Goal: Transaction & Acquisition: Purchase product/service

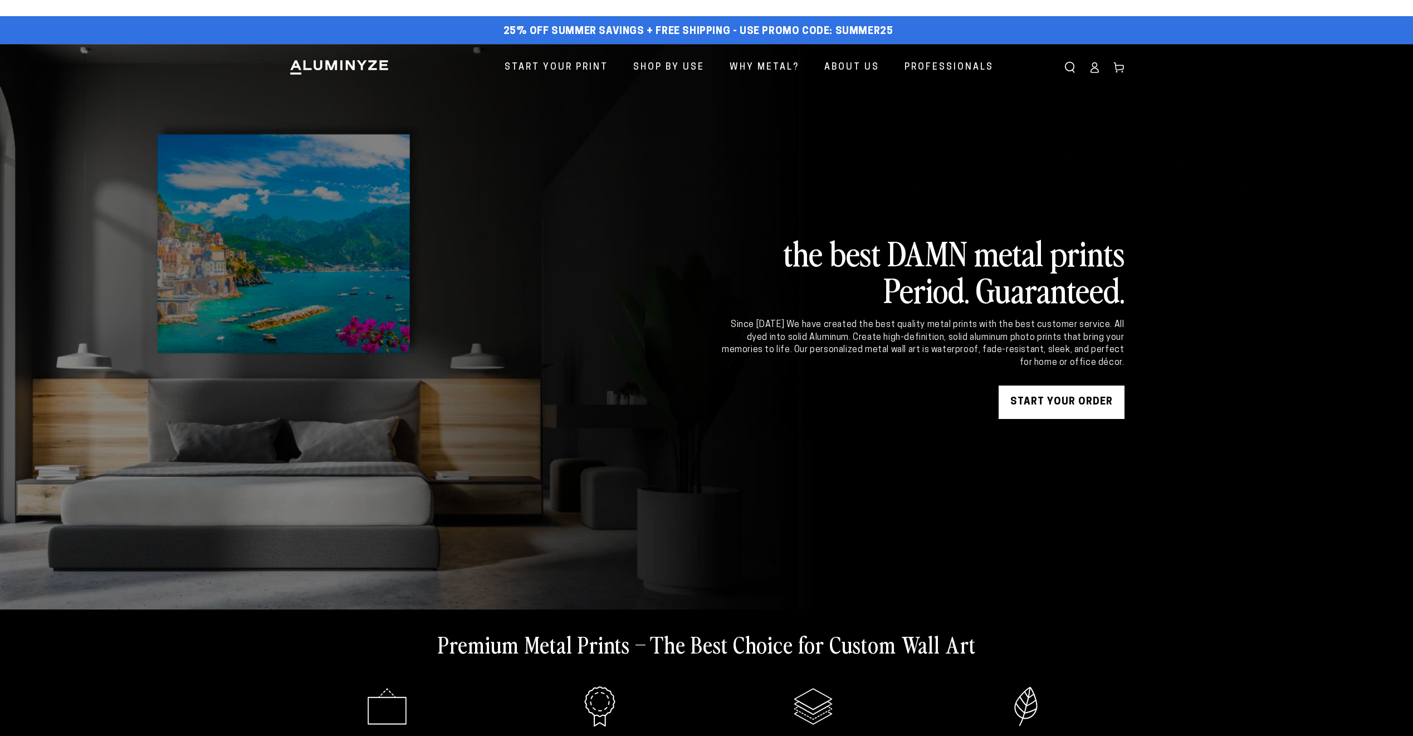
click at [1088, 411] on link "START YOUR Order" at bounding box center [1062, 401] width 126 height 33
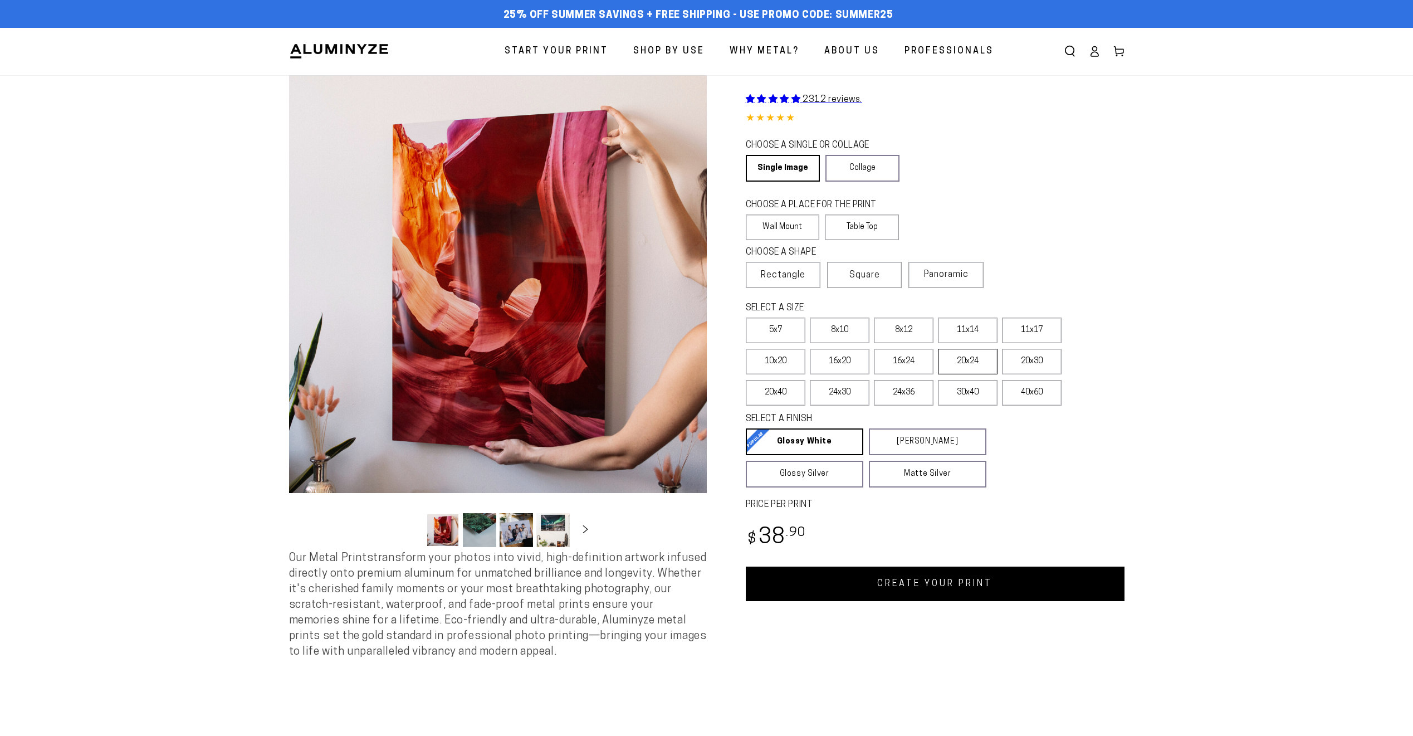
click at [970, 367] on label "20x24" at bounding box center [968, 362] width 60 height 26
click at [1042, 364] on label "20x30" at bounding box center [1032, 359] width 60 height 26
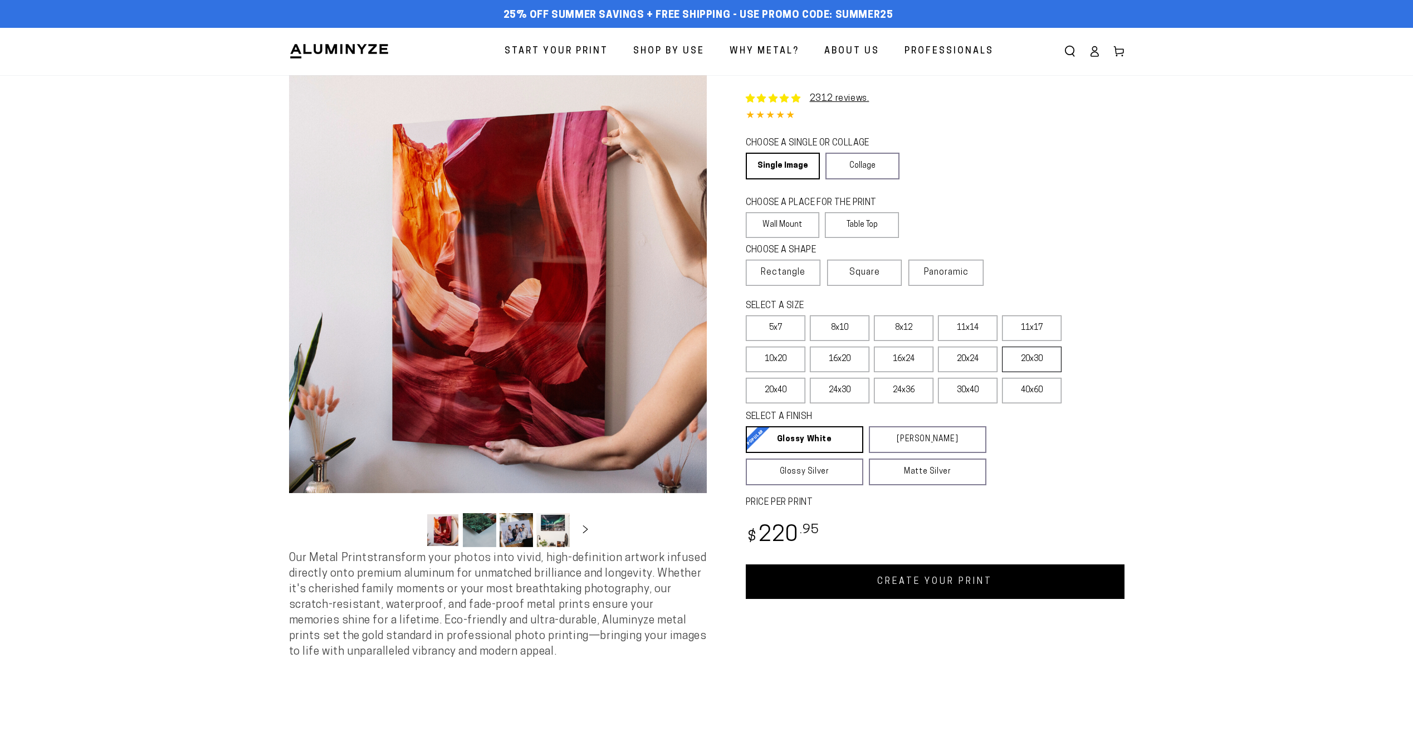
select select "**********"
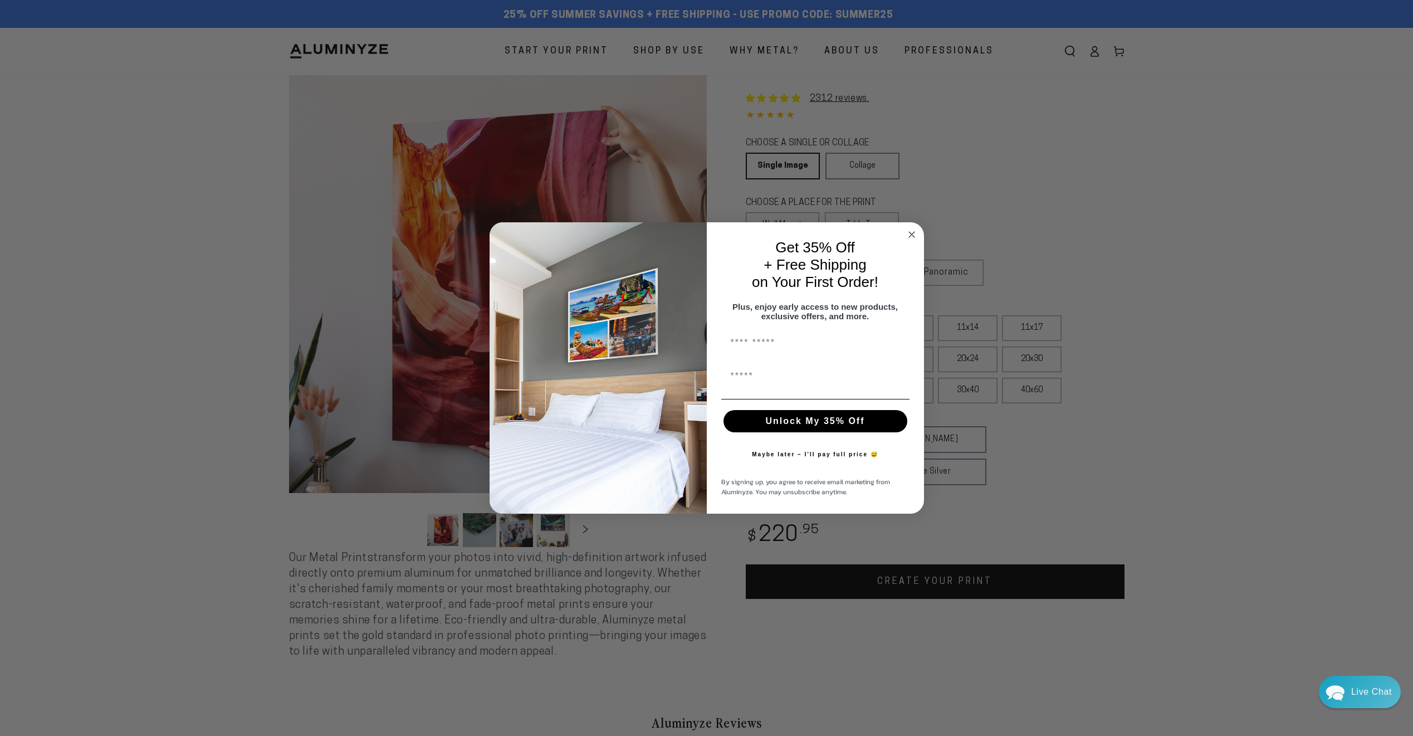
click at [913, 232] on icon "Close dialog" at bounding box center [912, 235] width 6 height 6
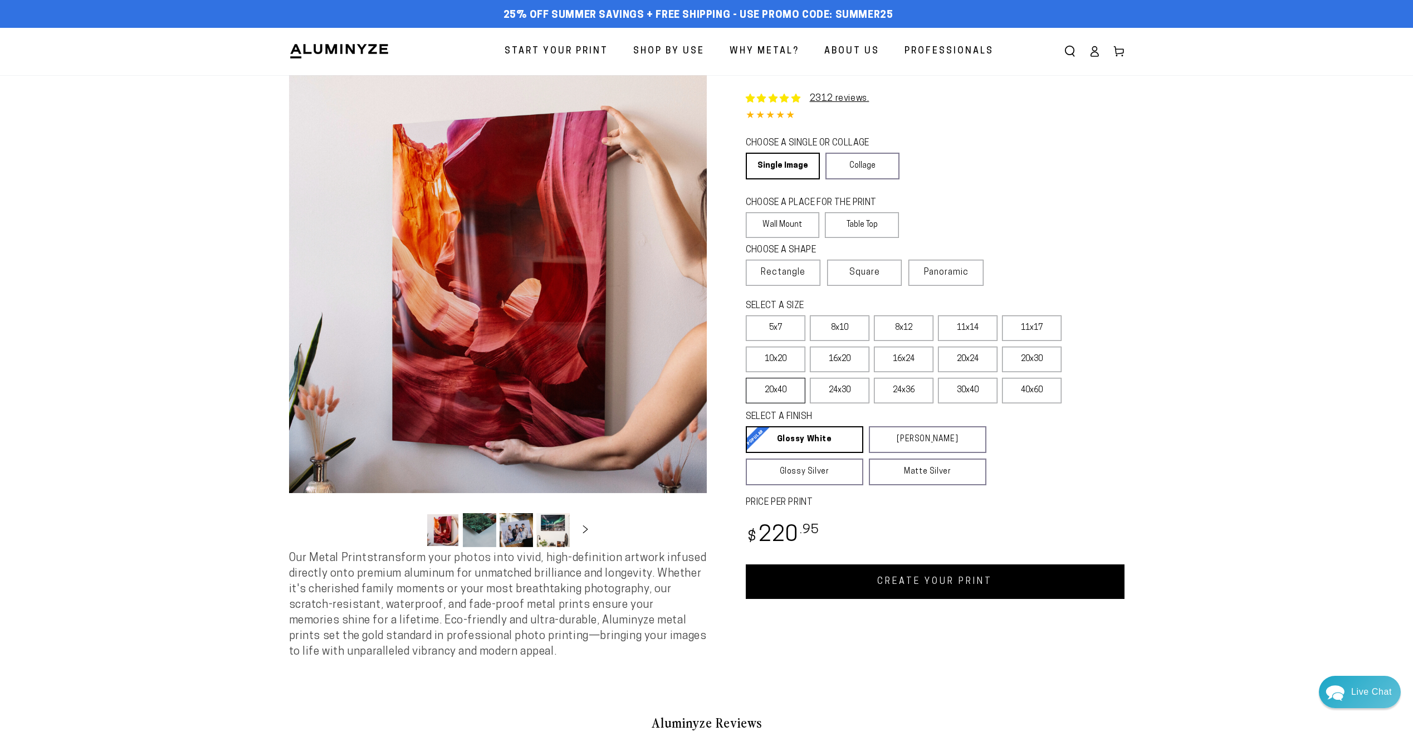
click at [754, 393] on label "20x40" at bounding box center [776, 391] width 60 height 26
click at [849, 392] on label "24x30" at bounding box center [840, 391] width 60 height 26
click at [941, 588] on link "CREATE YOUR PRINT" at bounding box center [935, 581] width 379 height 35
